Goal: Transaction & Acquisition: Download file/media

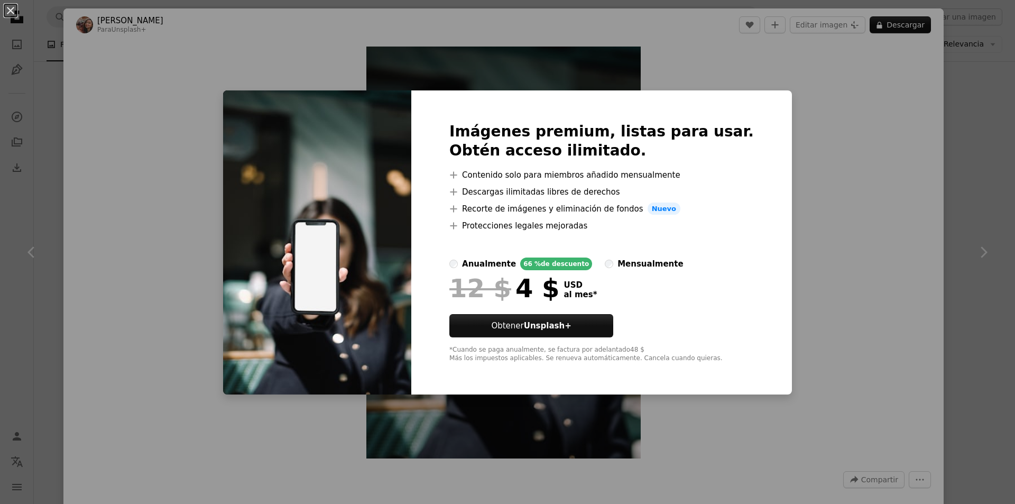
scroll to position [11162, 0]
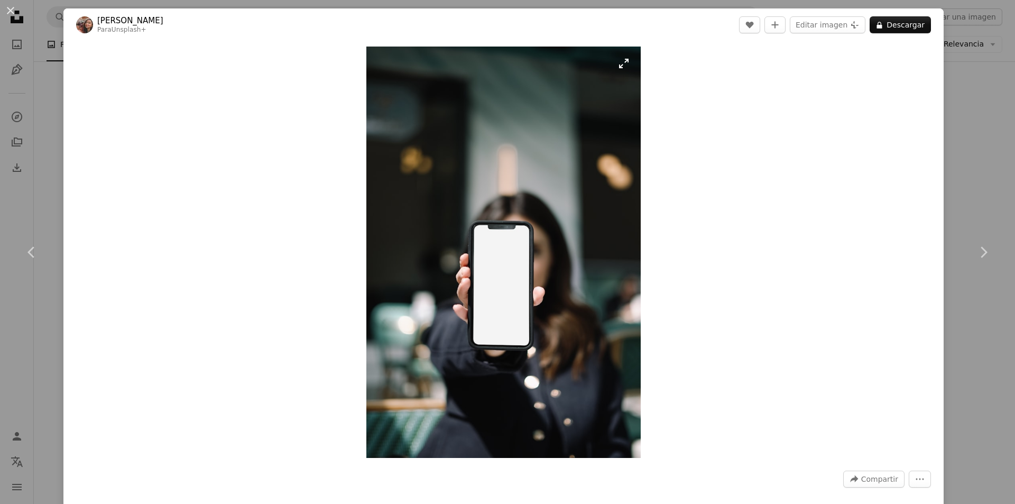
click at [465, 188] on img "Ampliar en esta imagen" at bounding box center [503, 252] width 274 height 411
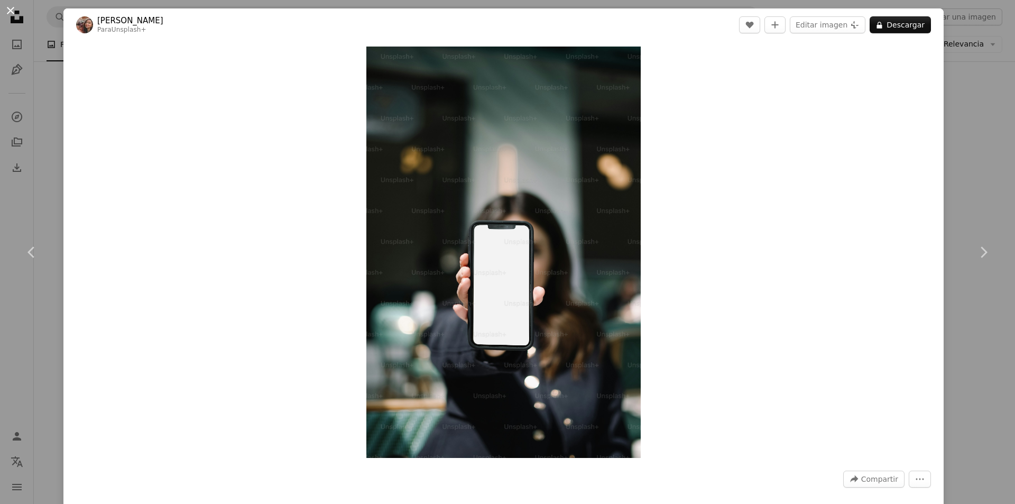
click at [12, 8] on button "An X shape" at bounding box center [10, 10] width 13 height 13
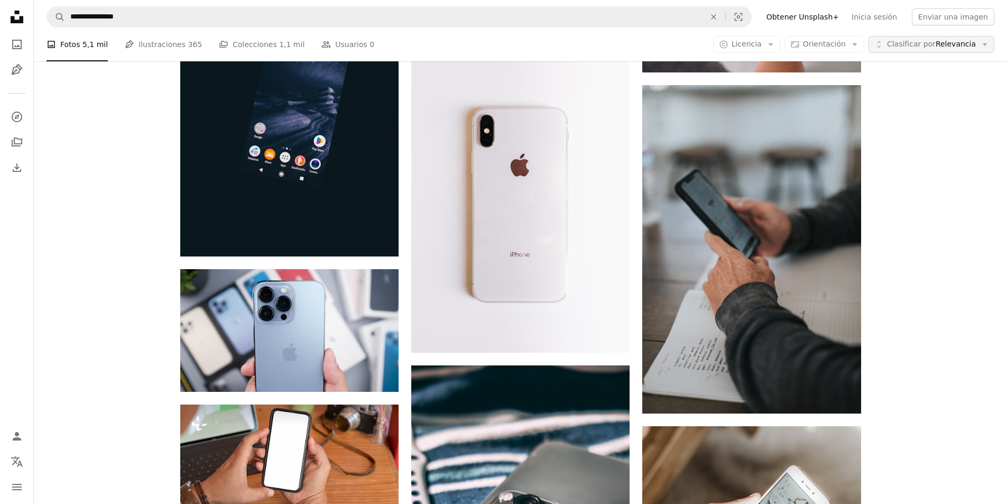
click at [465, 43] on icon "Arrow down" at bounding box center [985, 45] width 10 height 10
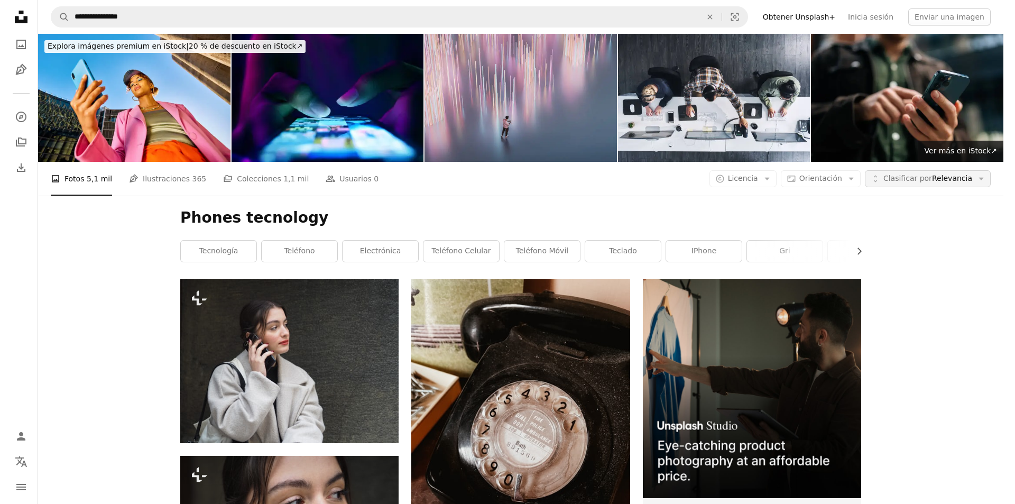
scroll to position [11162, 0]
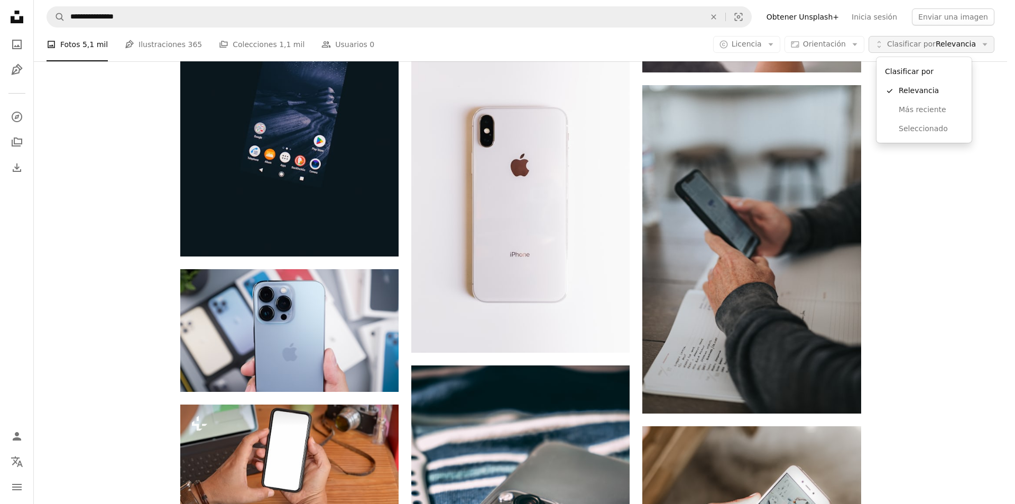
click at [465, 43] on icon "Arrow down" at bounding box center [985, 45] width 10 height 10
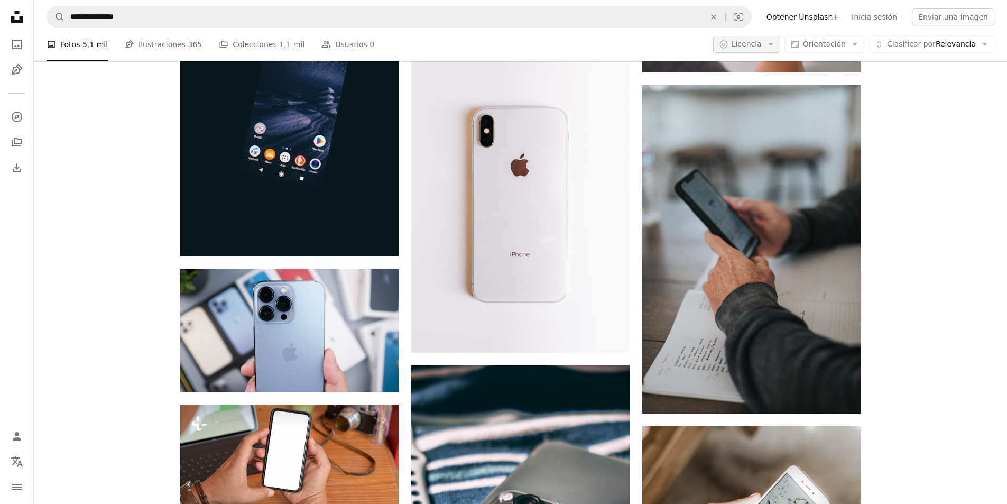
click at [465, 40] on icon "Arrow down" at bounding box center [771, 45] width 10 height 10
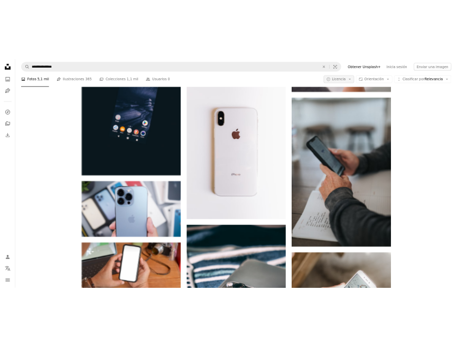
scroll to position [0, 0]
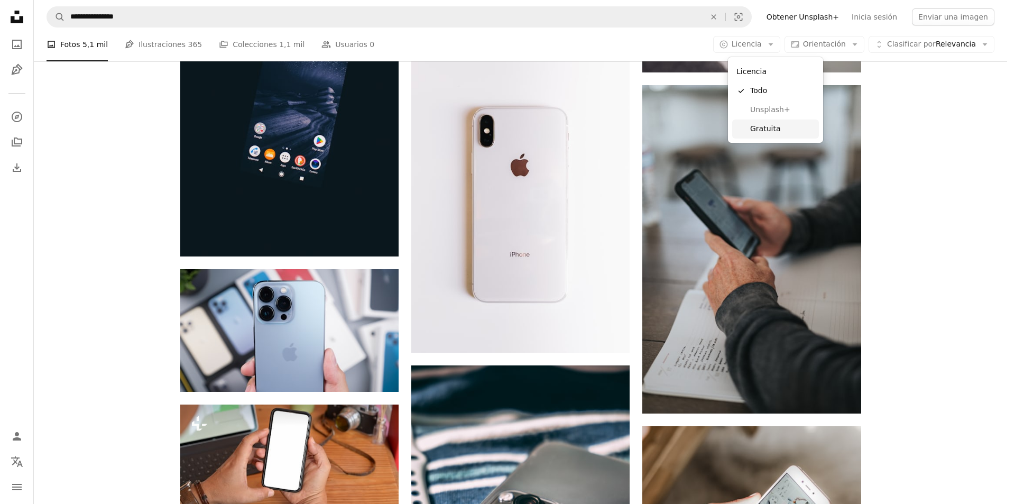
click at [465, 127] on span "Gratuita" at bounding box center [782, 129] width 64 height 11
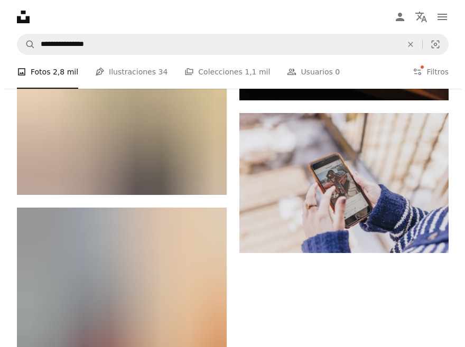
scroll to position [1645, 0]
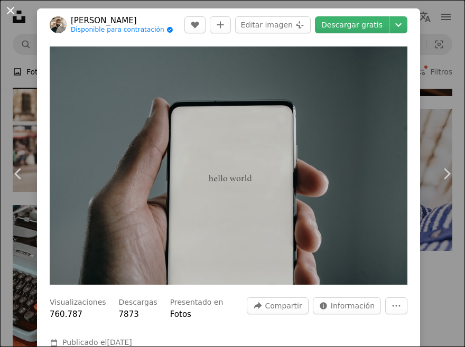
click at [14, 11] on button "An X shape" at bounding box center [10, 10] width 13 height 13
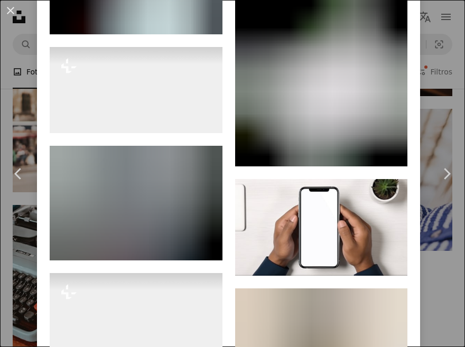
scroll to position [5267, 0]
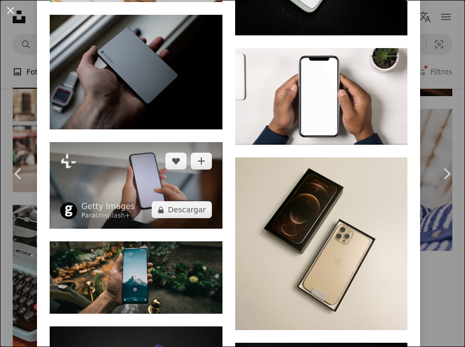
click at [135, 142] on img at bounding box center [136, 185] width 173 height 87
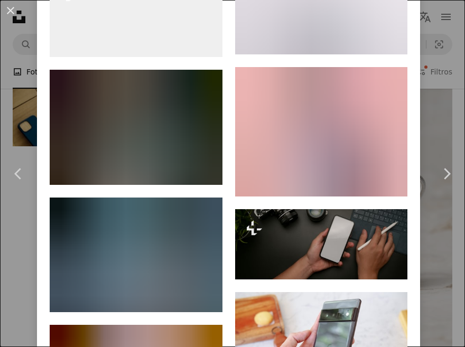
scroll to position [1139, 0]
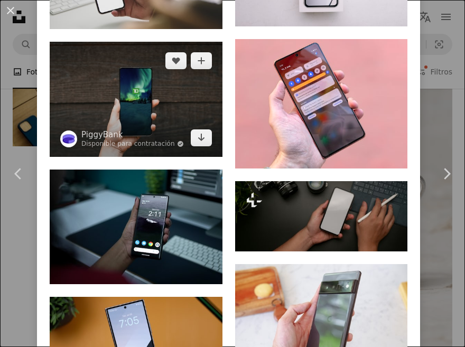
click at [137, 90] on img at bounding box center [136, 99] width 173 height 115
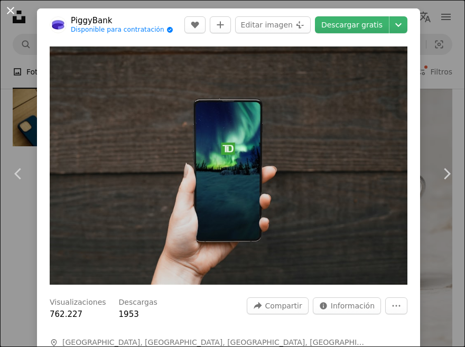
click at [7, 11] on button "An X shape" at bounding box center [10, 10] width 13 height 13
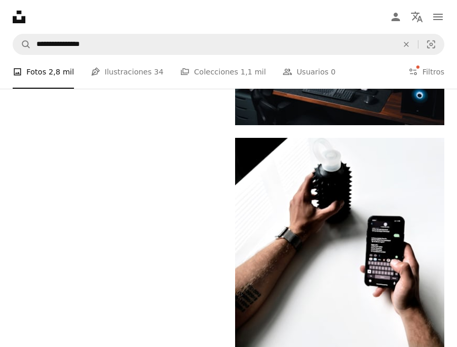
scroll to position [1645, 0]
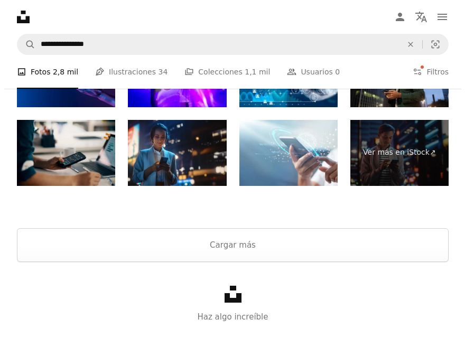
scroll to position [1645, 0]
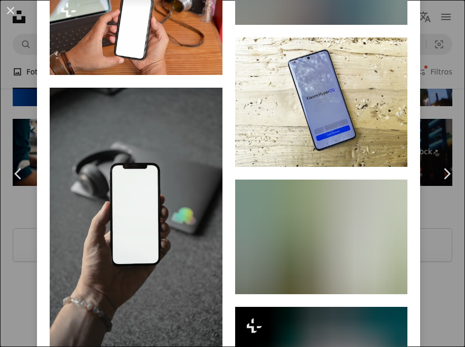
scroll to position [2148, 0]
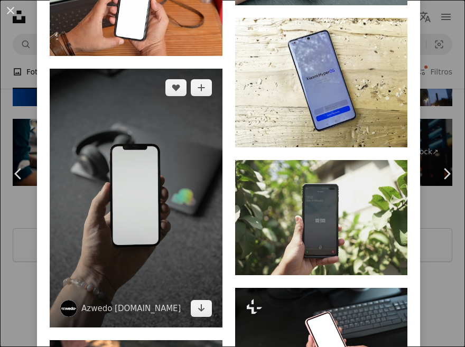
click at [131, 159] on img at bounding box center [136, 198] width 173 height 259
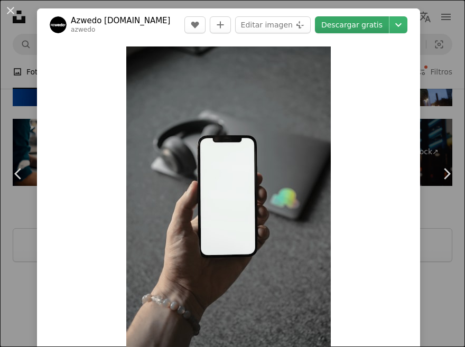
click at [356, 27] on link "Descargar gratis" at bounding box center [352, 24] width 74 height 17
